Goal: Task Accomplishment & Management: Complete application form

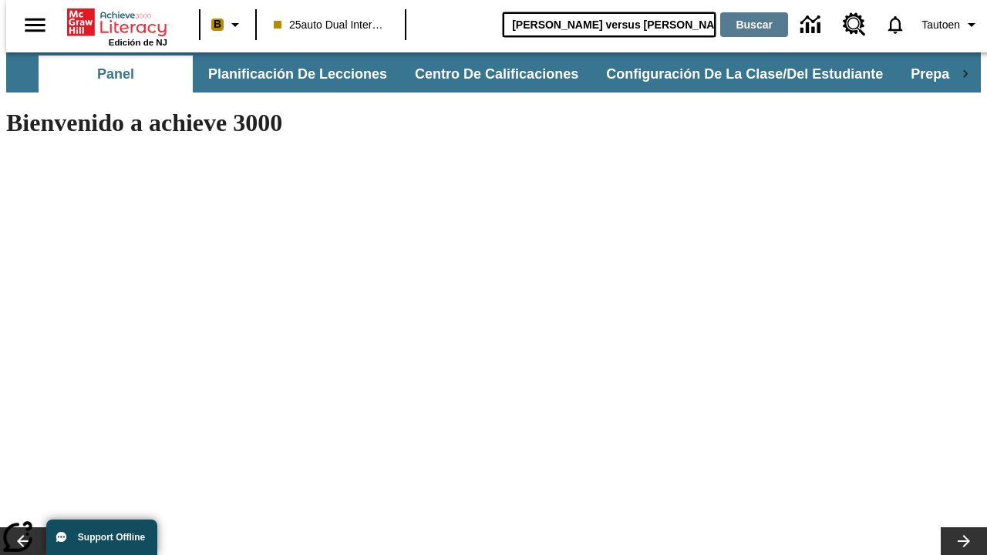
type input "[PERSON_NAME] versus [PERSON_NAME]"
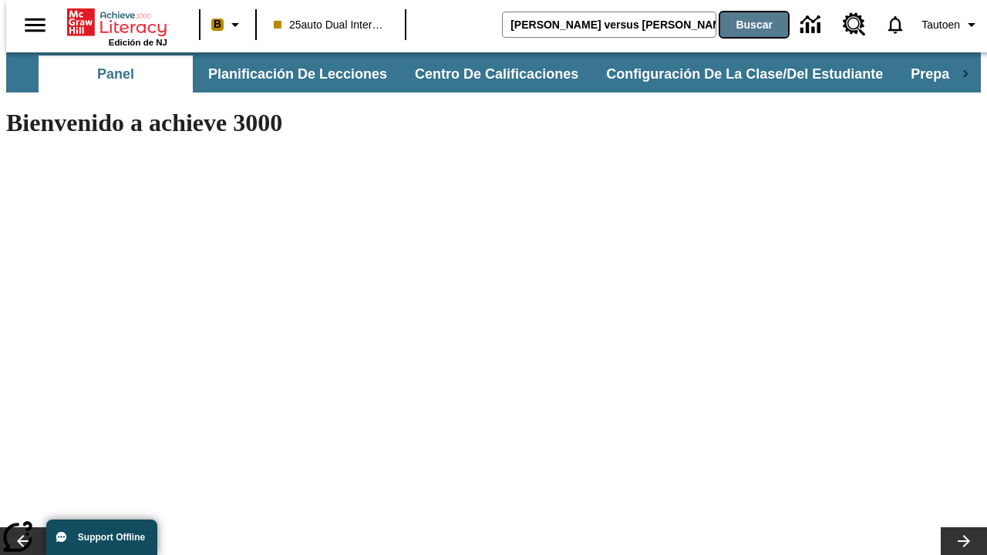
click at [744, 25] on button "Buscar" at bounding box center [754, 24] width 68 height 25
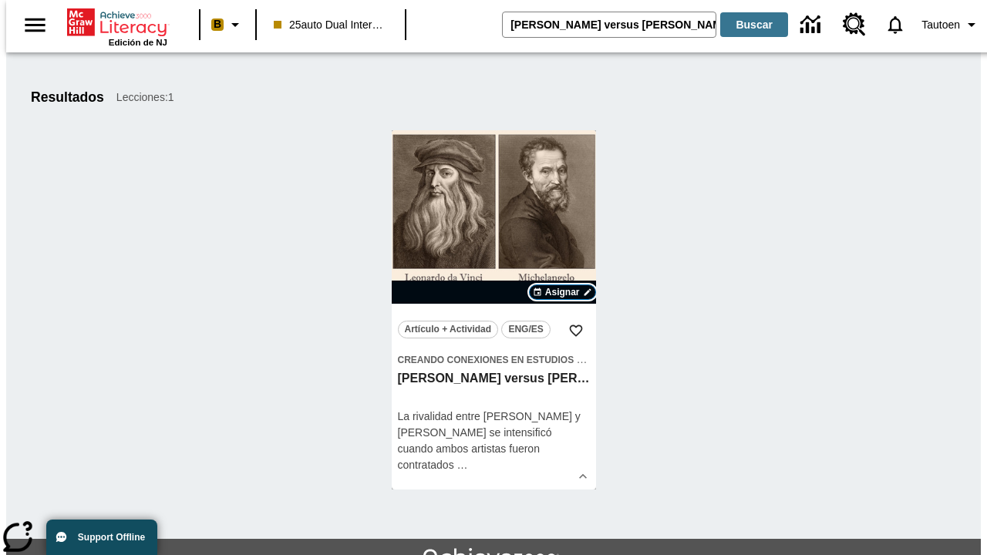
click at [562, 292] on span "Asignar" at bounding box center [562, 292] width 35 height 14
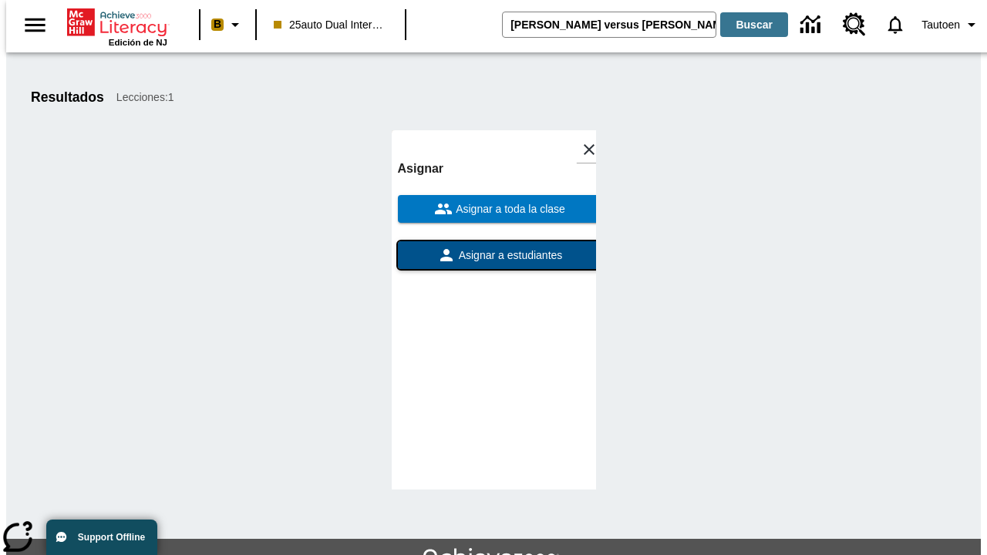
click at [493, 255] on span "Asignar a estudiantes" at bounding box center [509, 255] width 107 height 16
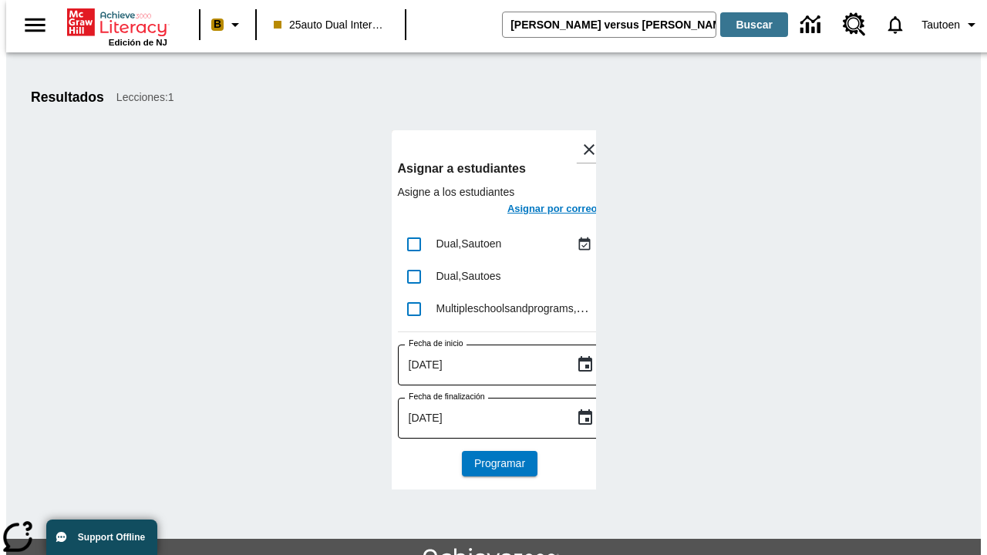
click at [538, 210] on h6 "Asignar por correo" at bounding box center [552, 209] width 90 height 18
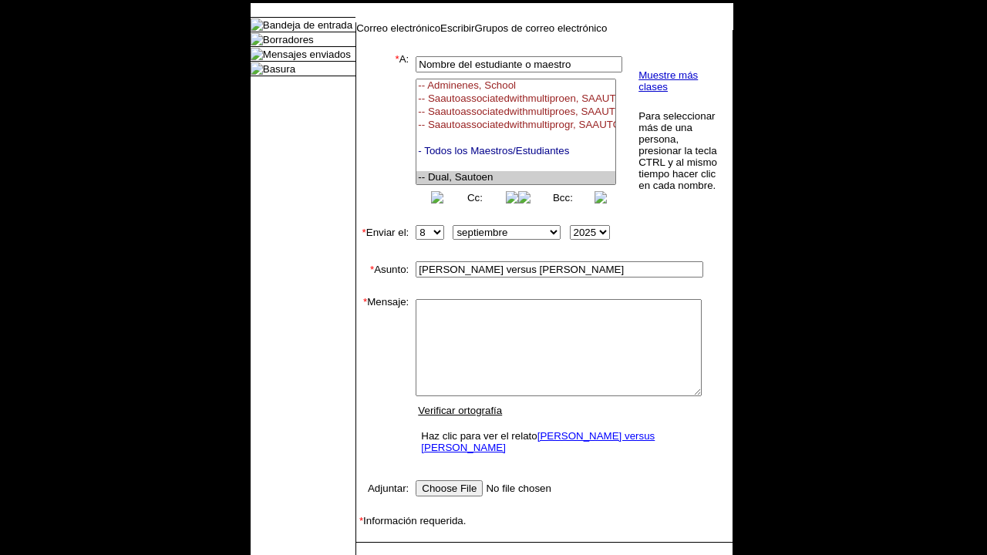
select select "U,21476361,1"
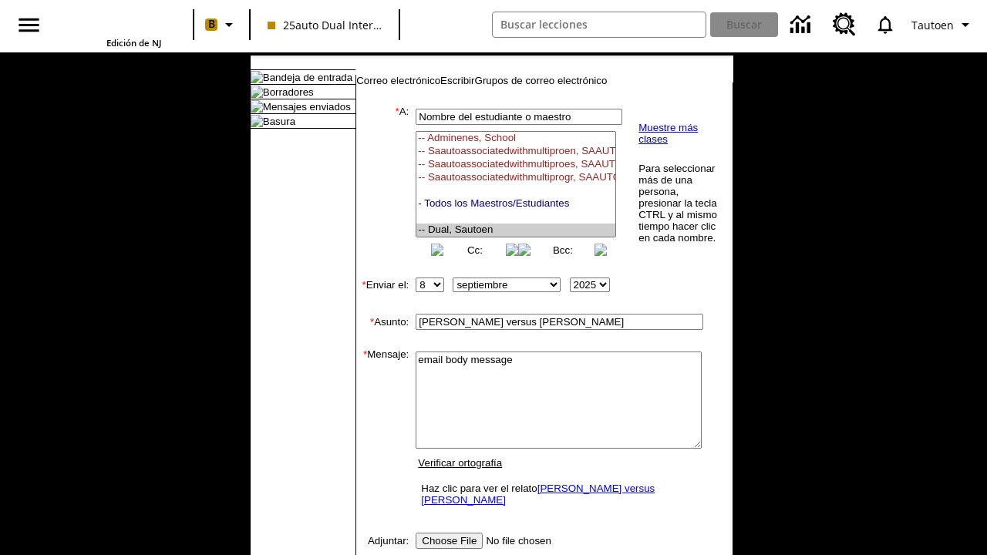
scroll to position [197, 0]
type textarea "email body message"
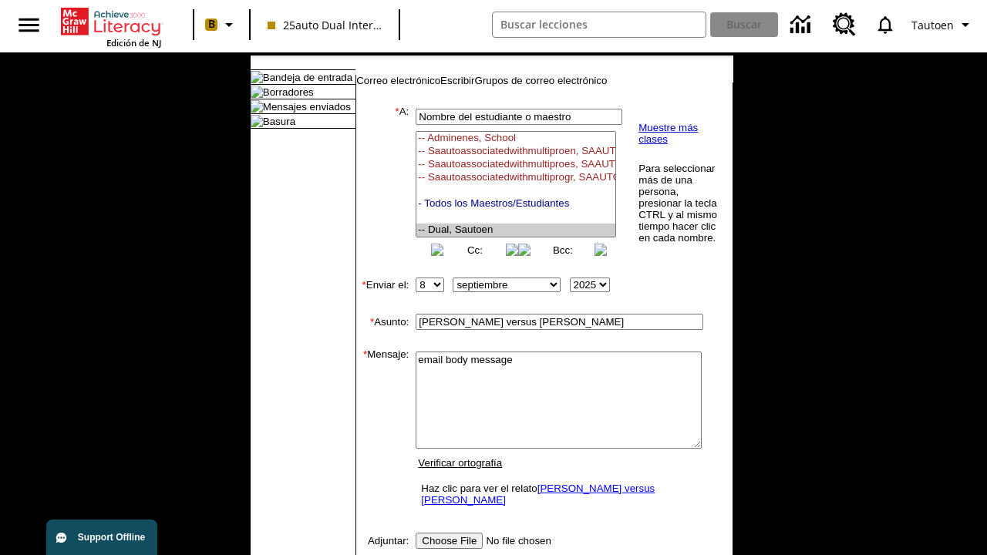
scroll to position [291, 0]
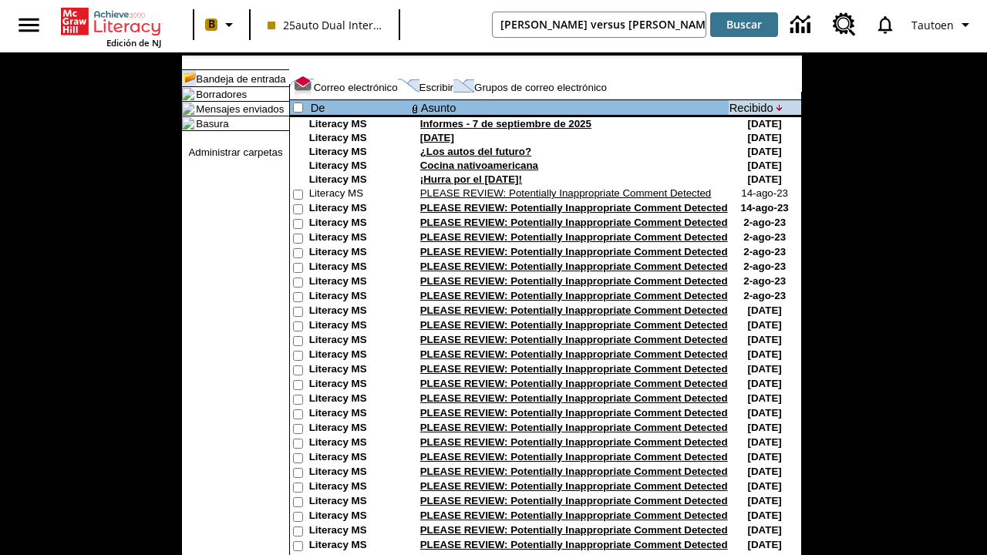
type input "[PERSON_NAME] versus [PERSON_NAME]"
click at [744, 25] on button "Buscar" at bounding box center [744, 24] width 68 height 25
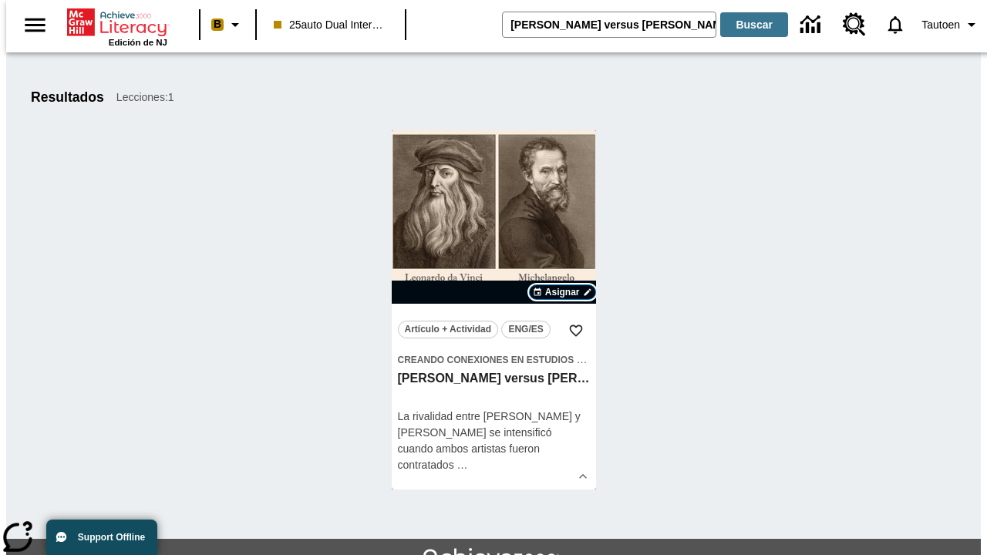
click at [562, 292] on span "Asignar" at bounding box center [562, 292] width 35 height 14
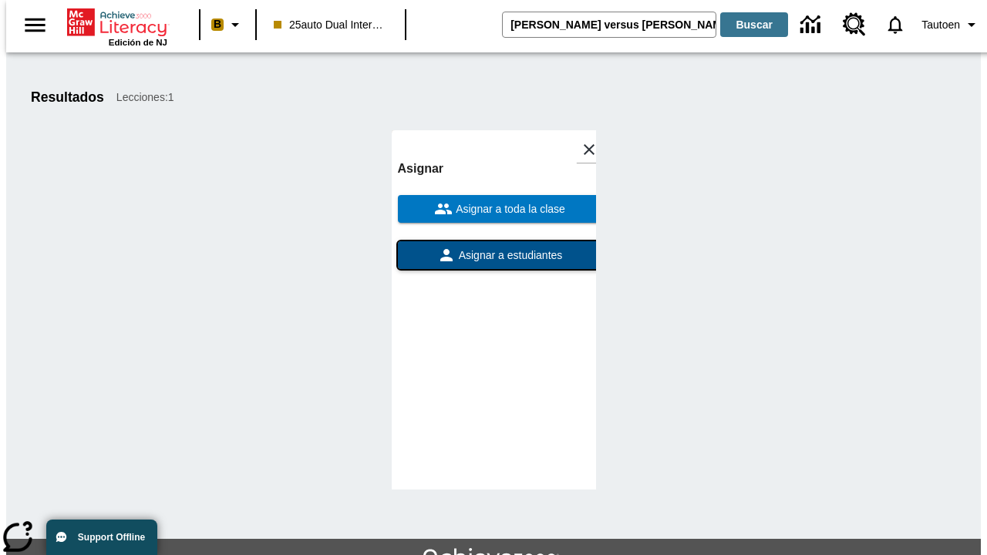
click at [493, 247] on span "Asignar a estudiantes" at bounding box center [509, 255] width 107 height 16
